Goal: Task Accomplishment & Management: Manage account settings

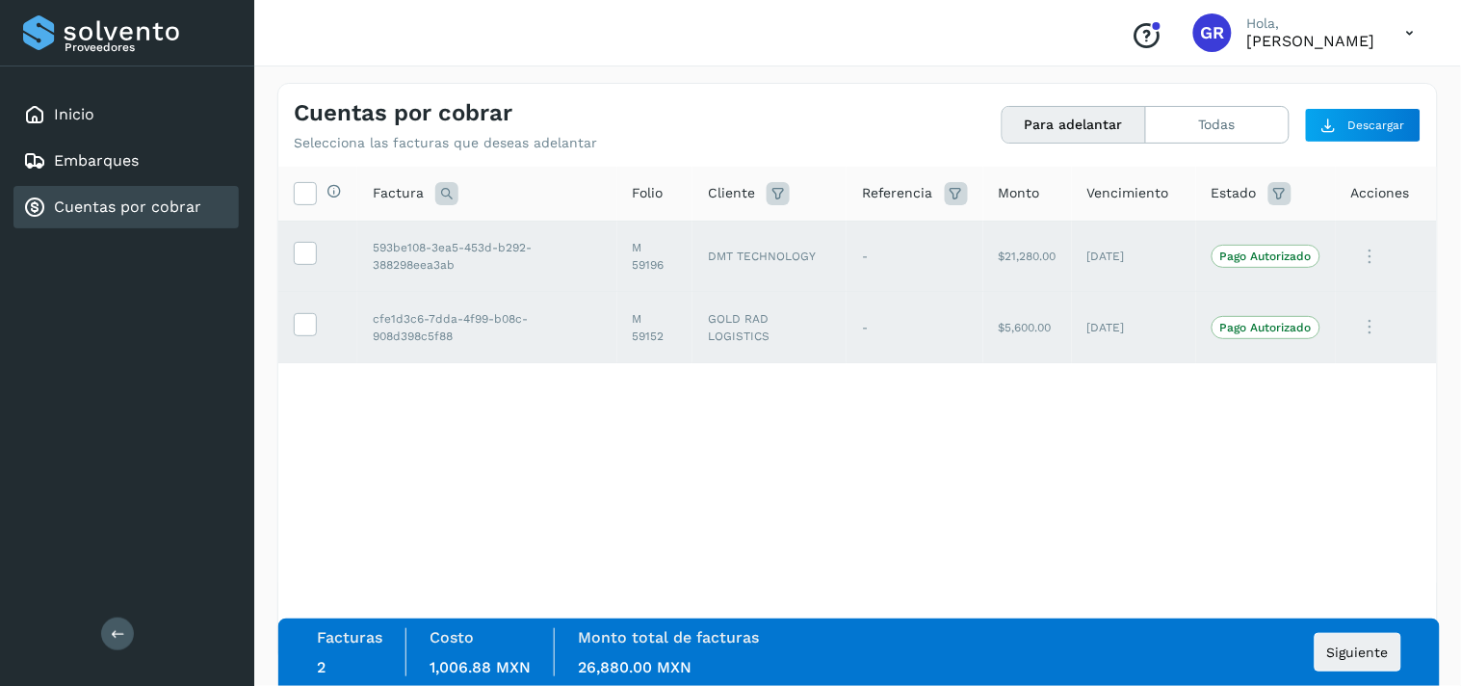
click at [1346, 621] on div "Facturas 2 Costo 1,006.88 MXN Monto total de facturas 26,880.00 MXN Siguiente" at bounding box center [858, 651] width 1161 height 67
click at [765, 541] on div "Selecciona todas las facturas disponibles para adelanto Factura Folio Cliente R…" at bounding box center [857, 375] width 1158 height 416
click at [1340, 657] on span "Siguiente" at bounding box center [1358, 651] width 62 height 13
drag, startPoint x: 97, startPoint y: 143, endPoint x: 94, endPoint y: 165, distance: 22.3
click at [97, 141] on div "Embarques" at bounding box center [125, 161] width 225 height 42
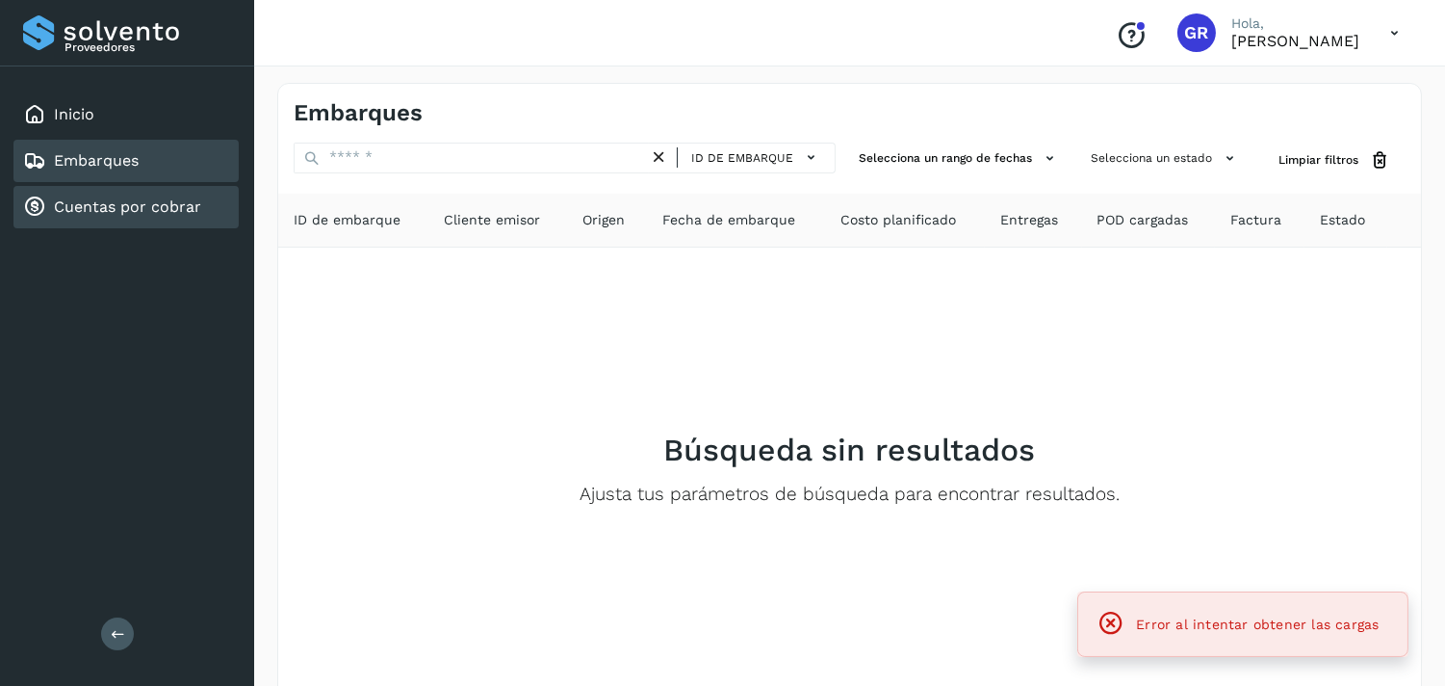
click at [81, 206] on link "Cuentas por cobrar" at bounding box center [127, 206] width 147 height 18
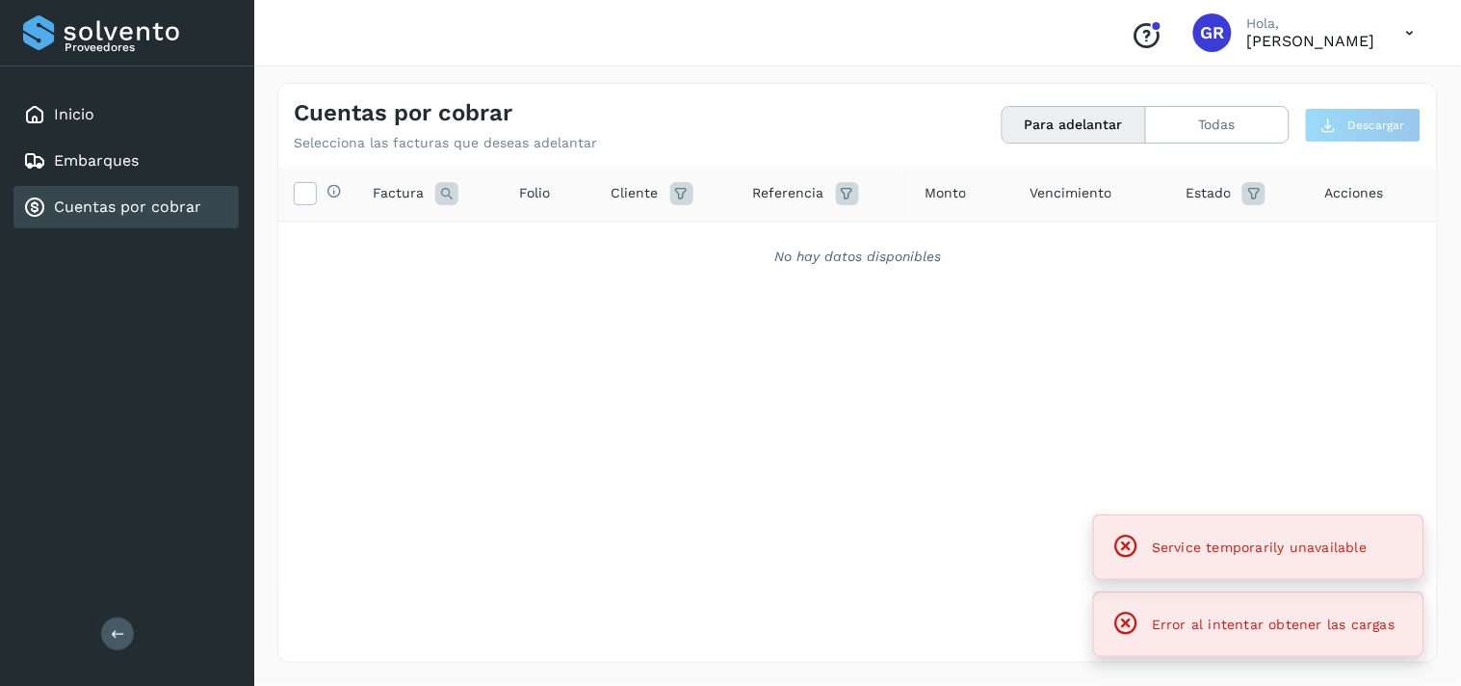
click at [81, 206] on link "Cuentas por cobrar" at bounding box center [127, 206] width 147 height 18
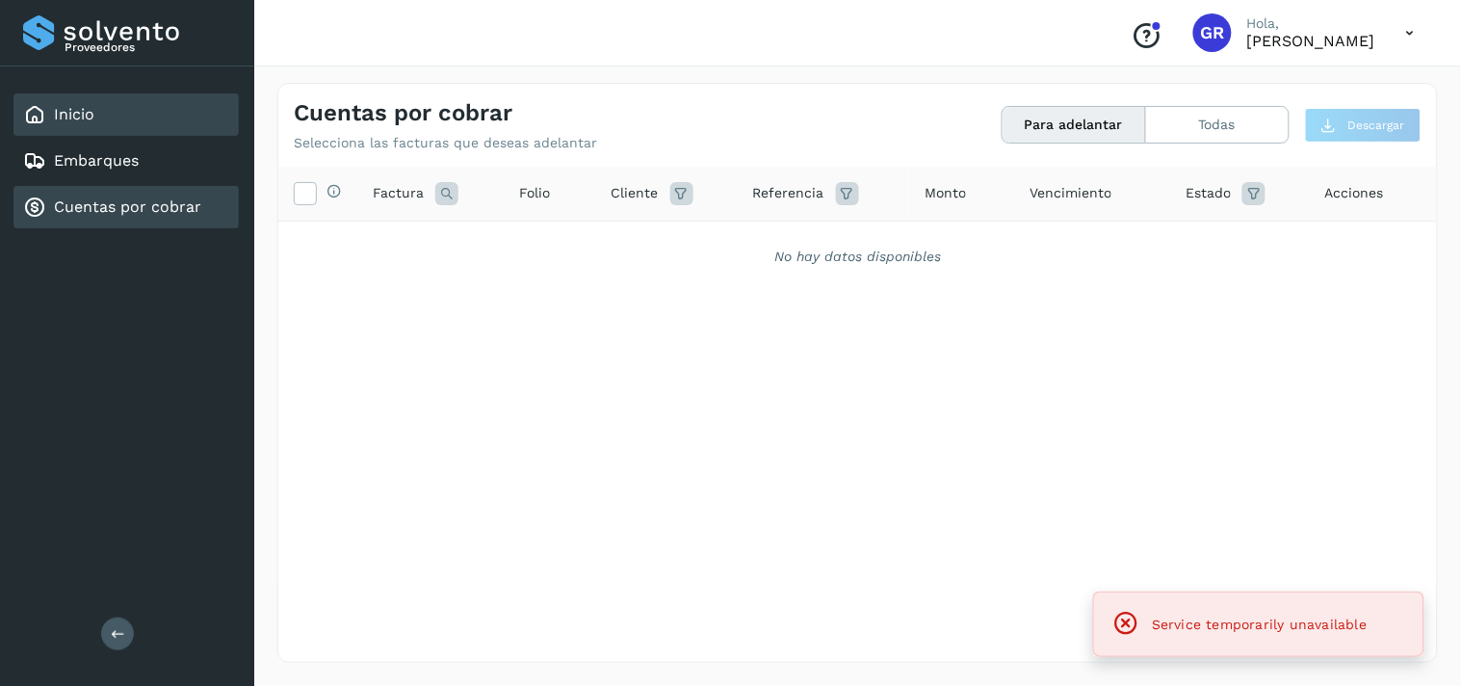
click at [88, 123] on div "Inicio" at bounding box center [58, 114] width 71 height 23
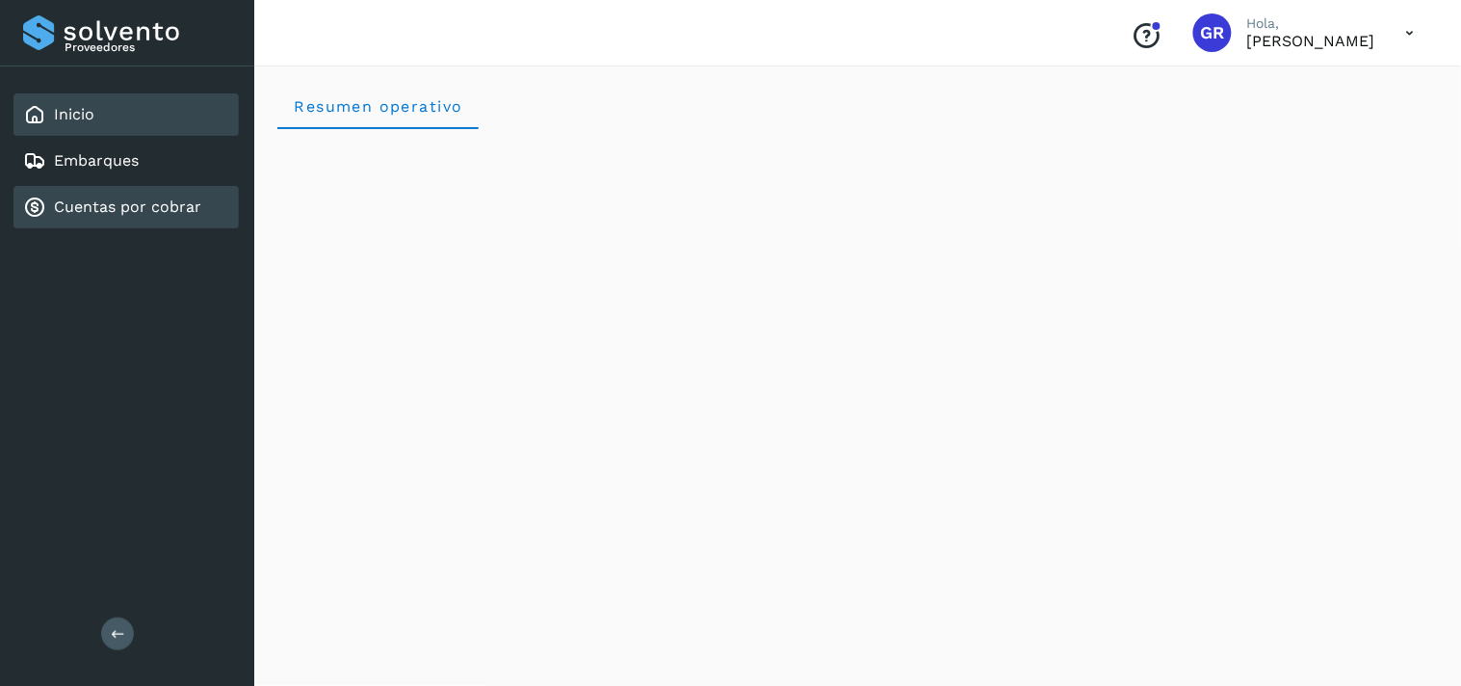
click at [73, 204] on link "Cuentas por cobrar" at bounding box center [127, 206] width 147 height 18
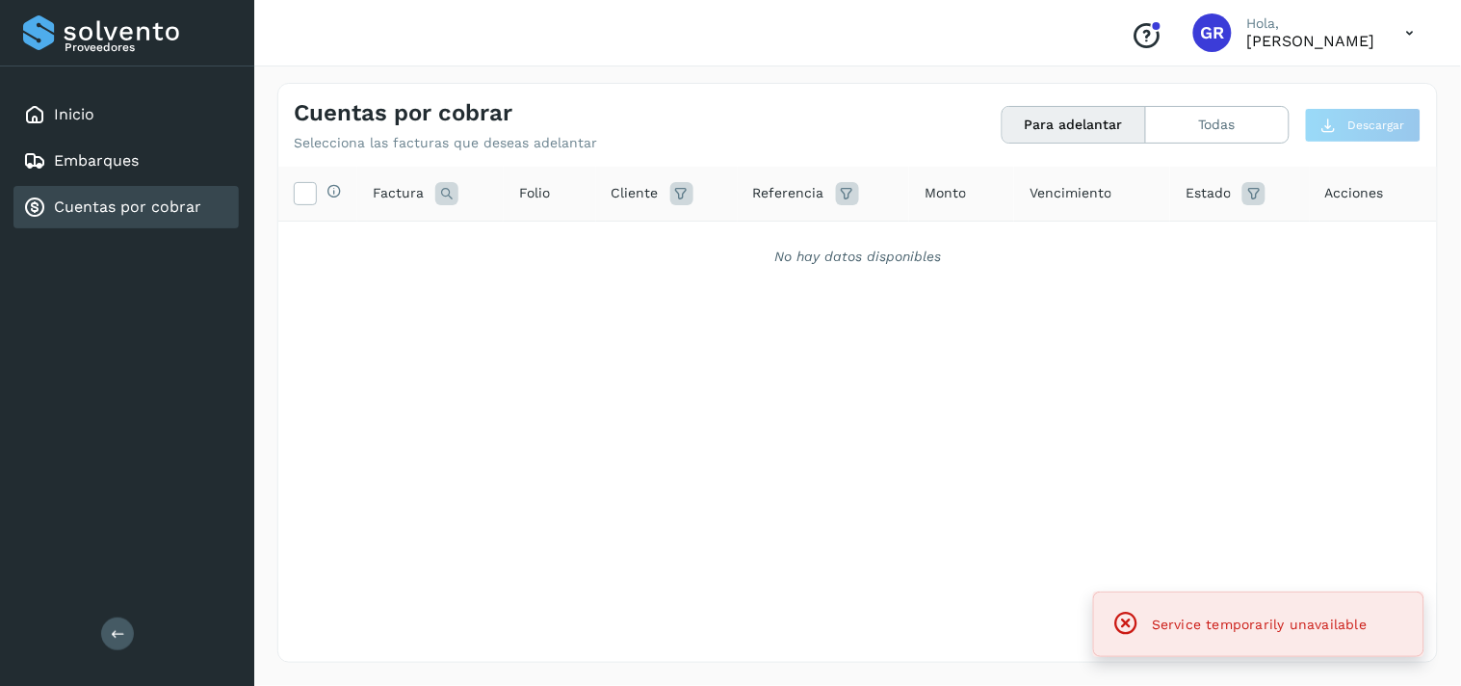
click at [73, 204] on link "Cuentas por cobrar" at bounding box center [127, 206] width 147 height 18
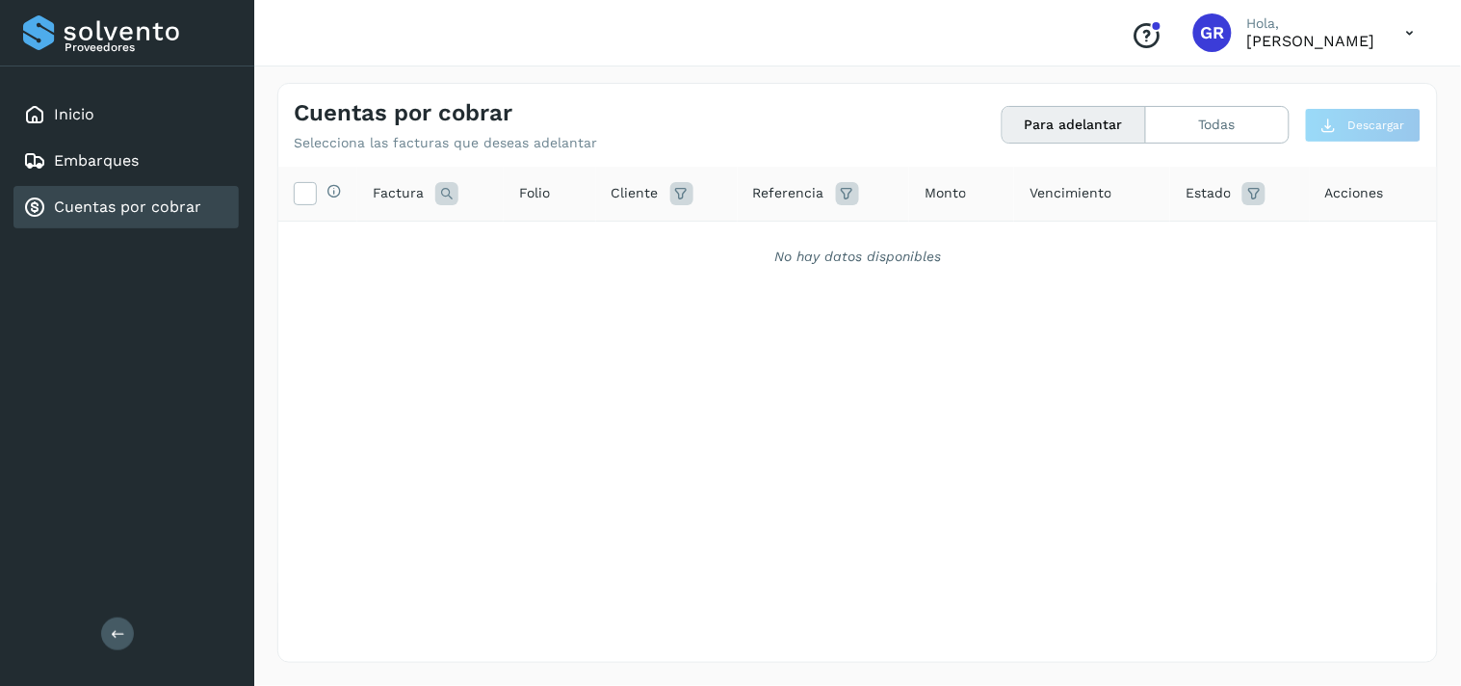
click at [1412, 35] on icon at bounding box center [1409, 32] width 39 height 39
click at [1334, 81] on div "Cerrar sesión" at bounding box center [1314, 86] width 229 height 37
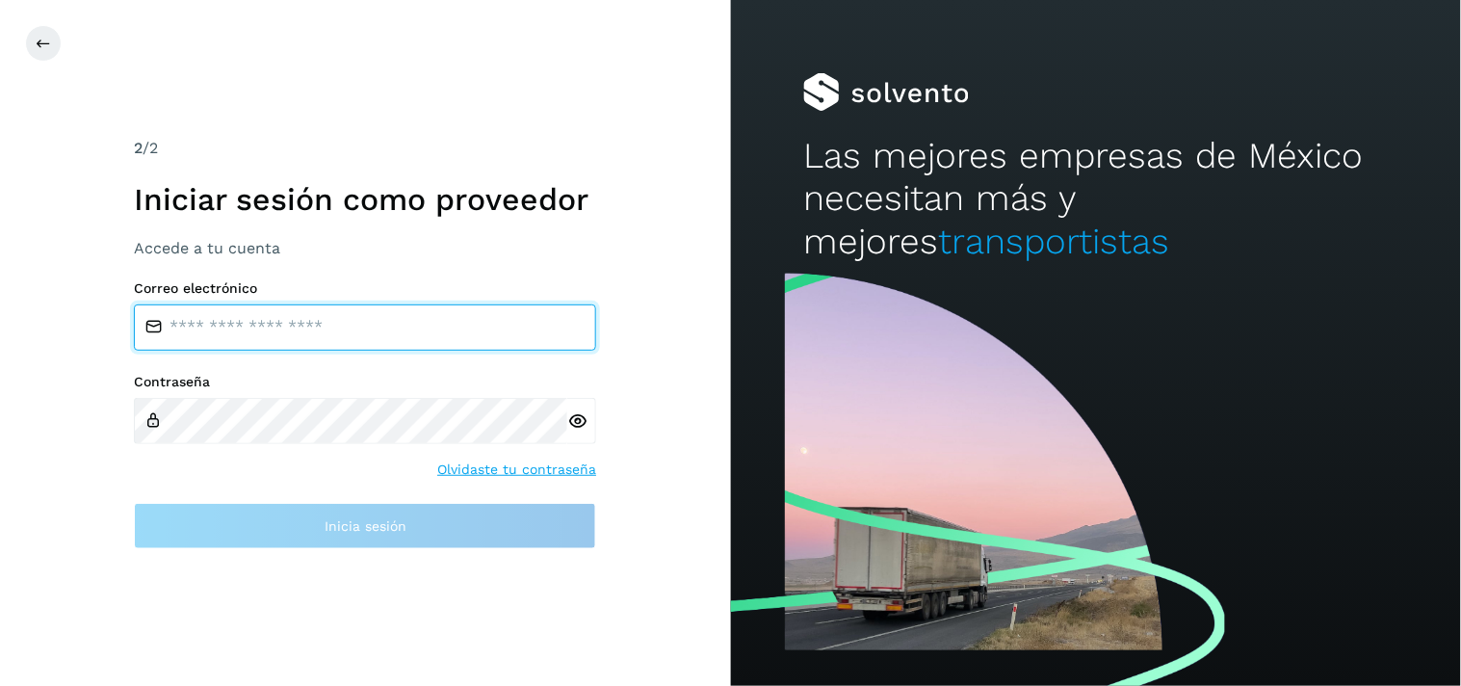
click at [257, 315] on input "email" at bounding box center [365, 327] width 462 height 46
type input "**********"
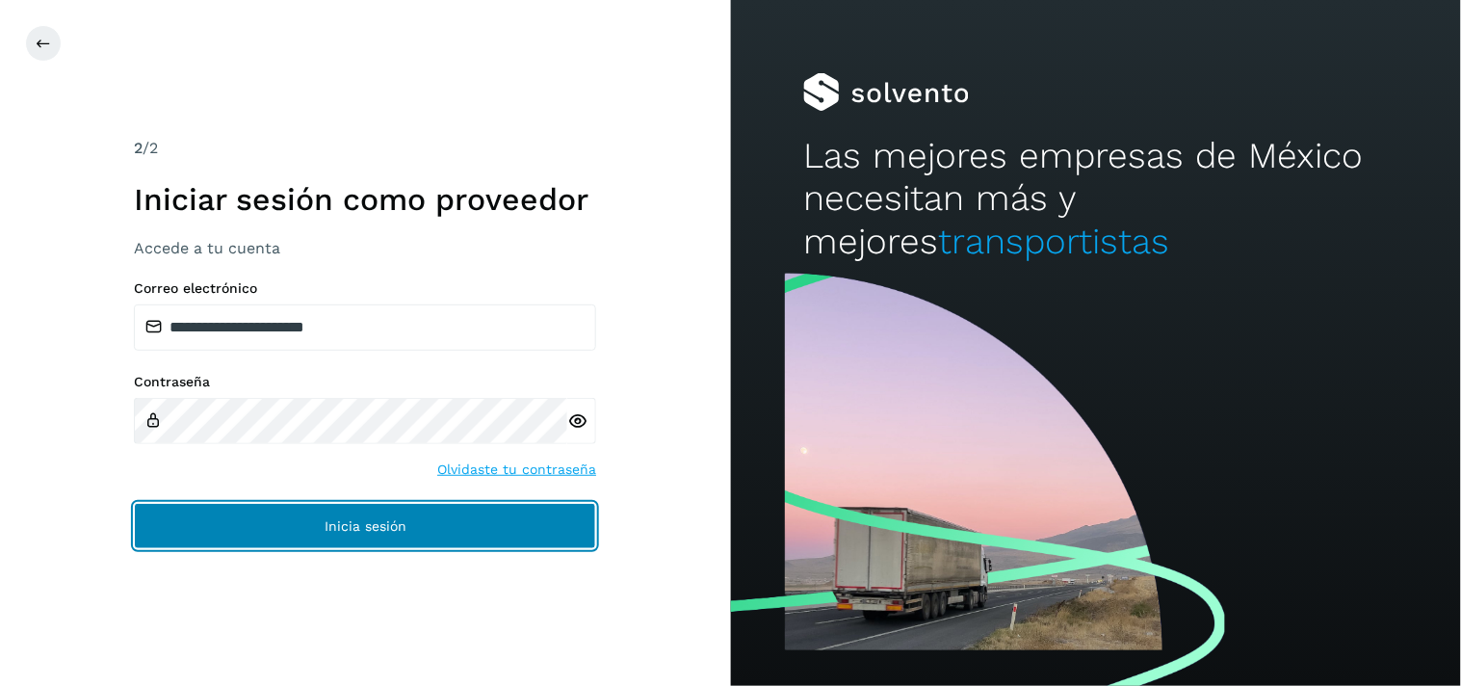
click at [280, 542] on button "Inicia sesión" at bounding box center [365, 526] width 462 height 46
